Goal: Transaction & Acquisition: Purchase product/service

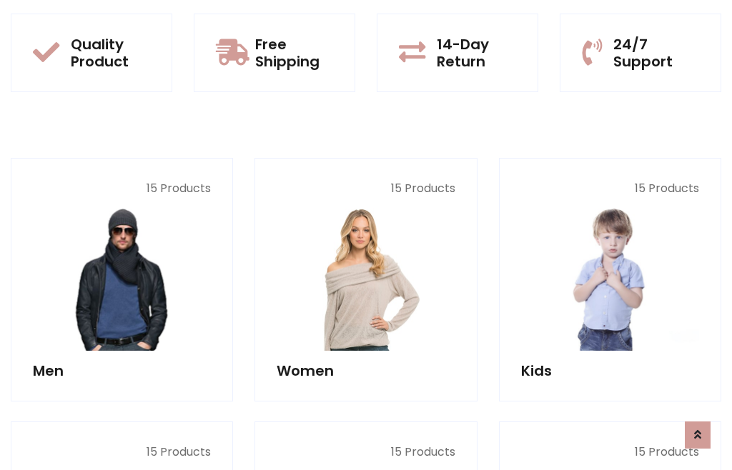
scroll to position [1165, 0]
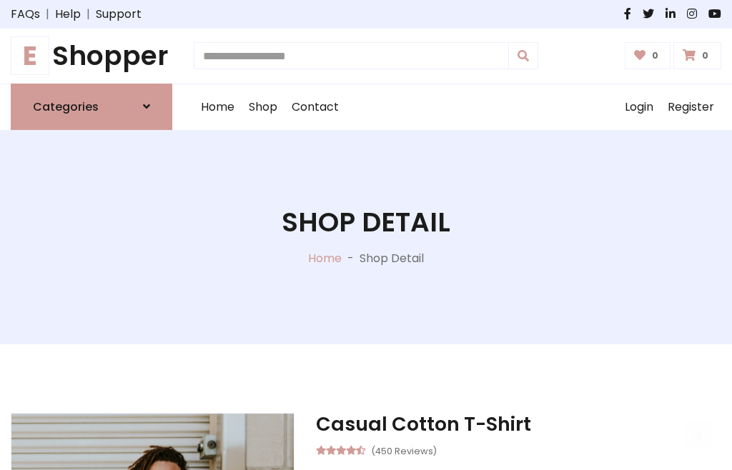
click at [92, 56] on h1 "E Shopper" at bounding box center [92, 56] width 162 height 32
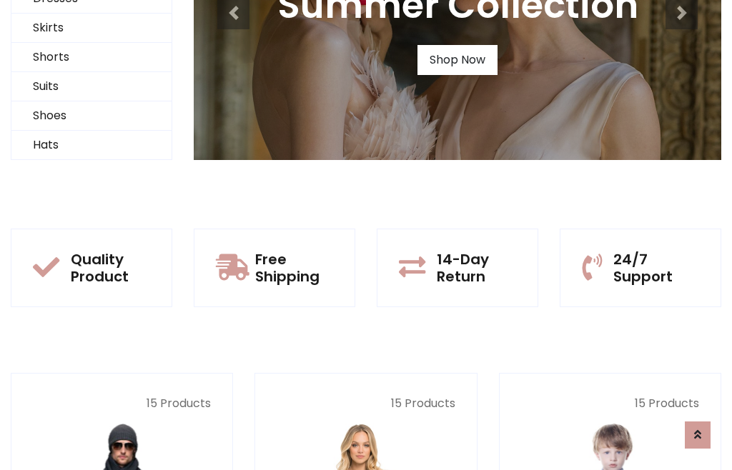
scroll to position [138, 0]
